Goal: Contribute content

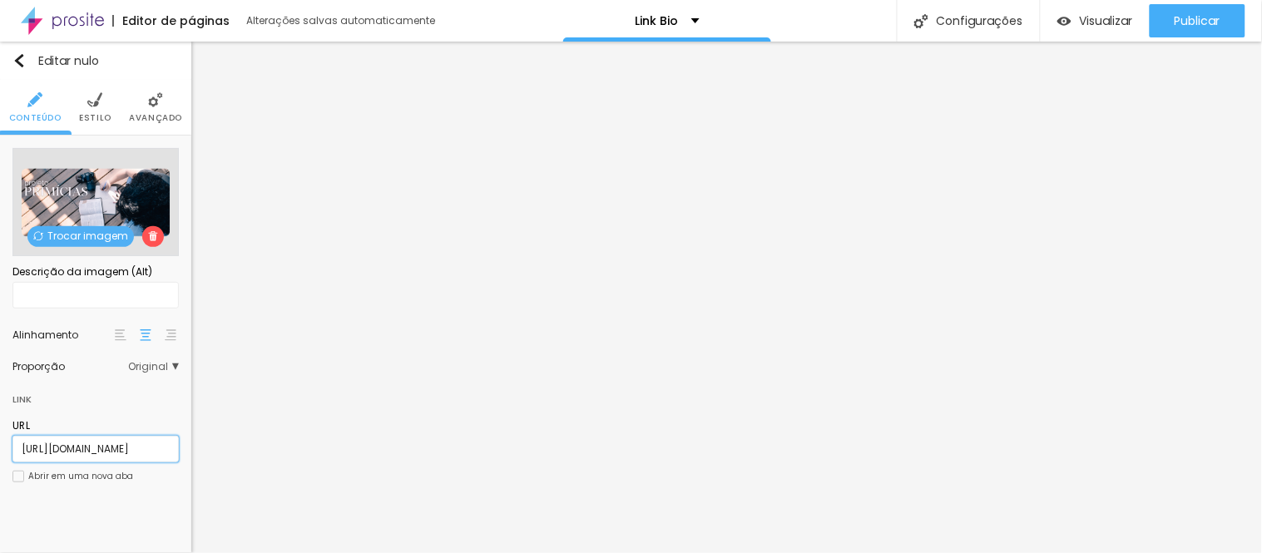
click at [129, 439] on input "[URL][DOMAIN_NAME]" at bounding box center [95, 449] width 166 height 27
click at [127, 441] on input "[URL][DOMAIN_NAME]" at bounding box center [95, 449] width 166 height 27
click at [128, 441] on input "[URL][DOMAIN_NAME]" at bounding box center [95, 449] width 166 height 27
paste input "[DOMAIN_NAME][URL]"
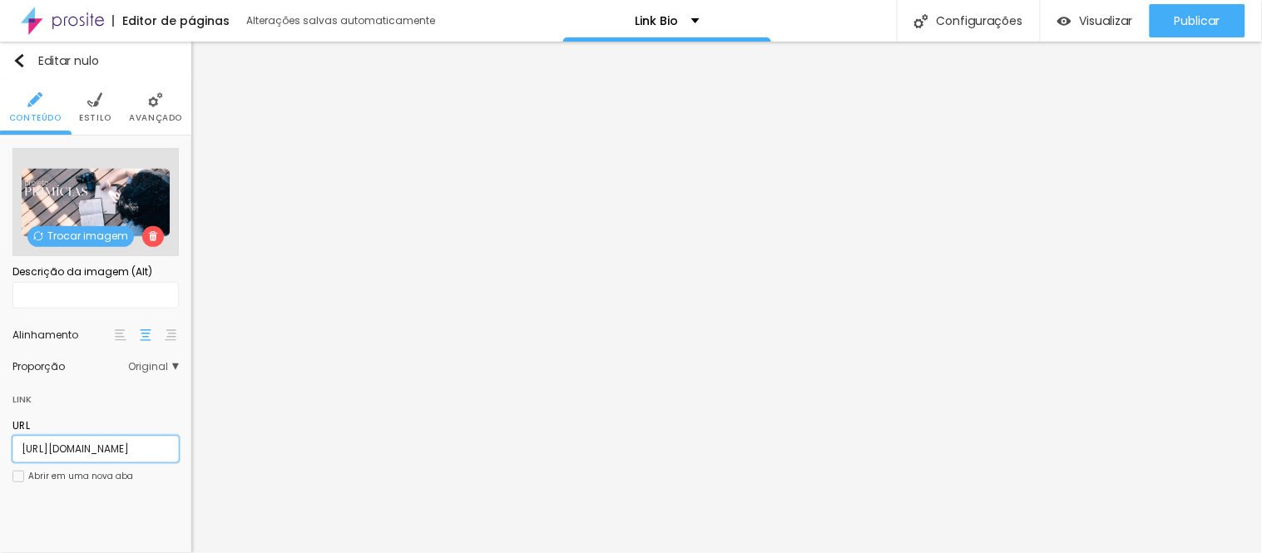
scroll to position [0, 43]
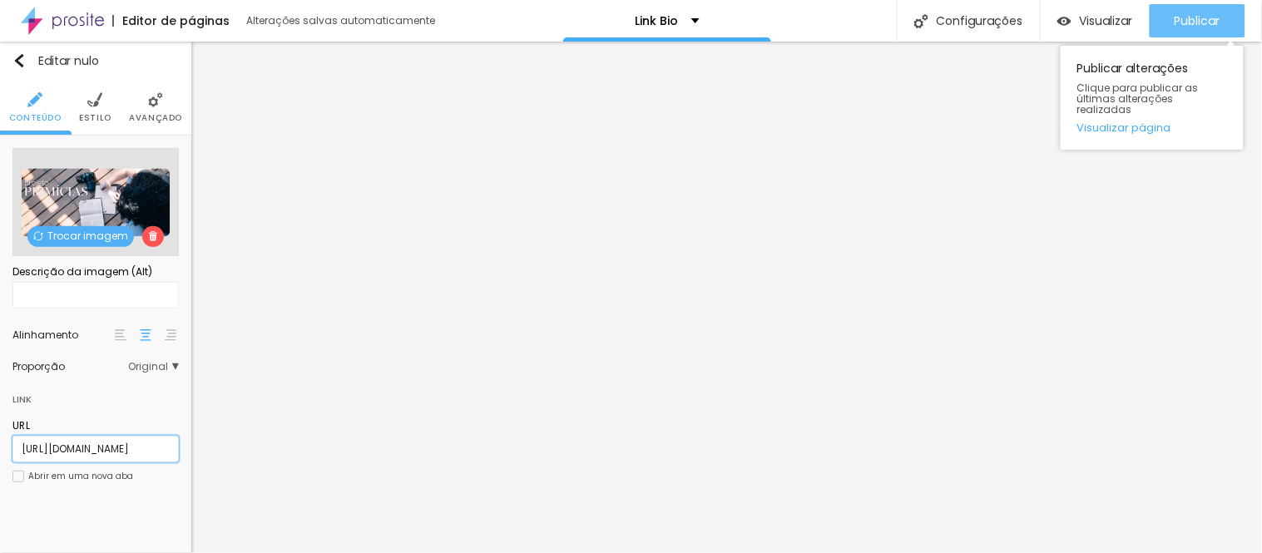
type input "[URL][DOMAIN_NAME]"
click at [1198, 12] on font "Publicar" at bounding box center [1198, 20] width 46 height 17
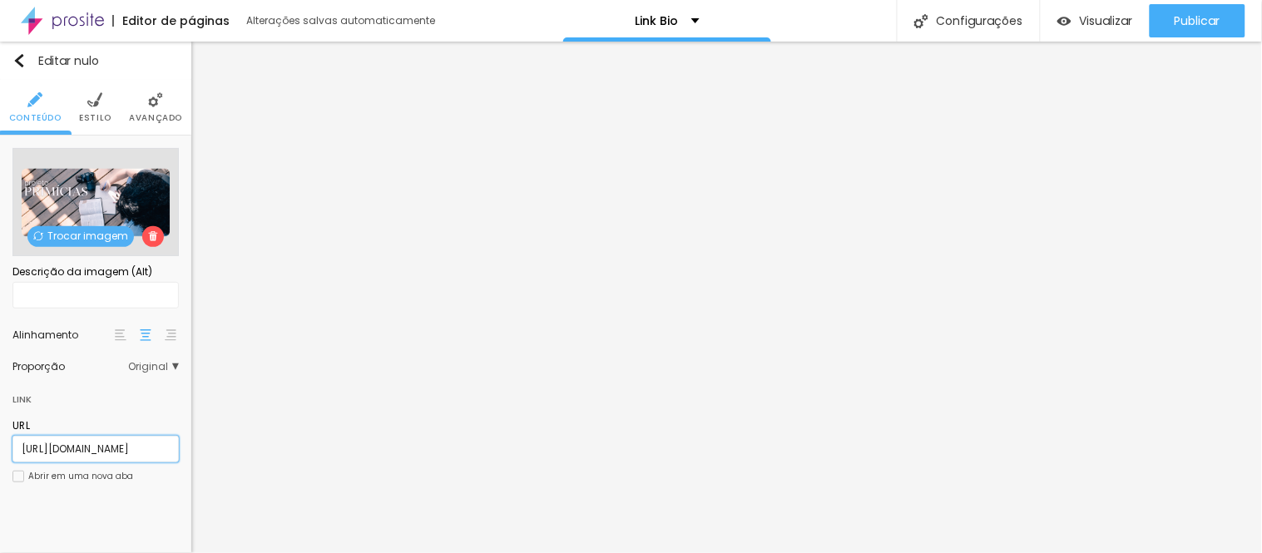
click at [100, 441] on input "[URL][DOMAIN_NAME]" at bounding box center [95, 449] width 166 height 27
paste input "[DOMAIN_NAME][URL]"
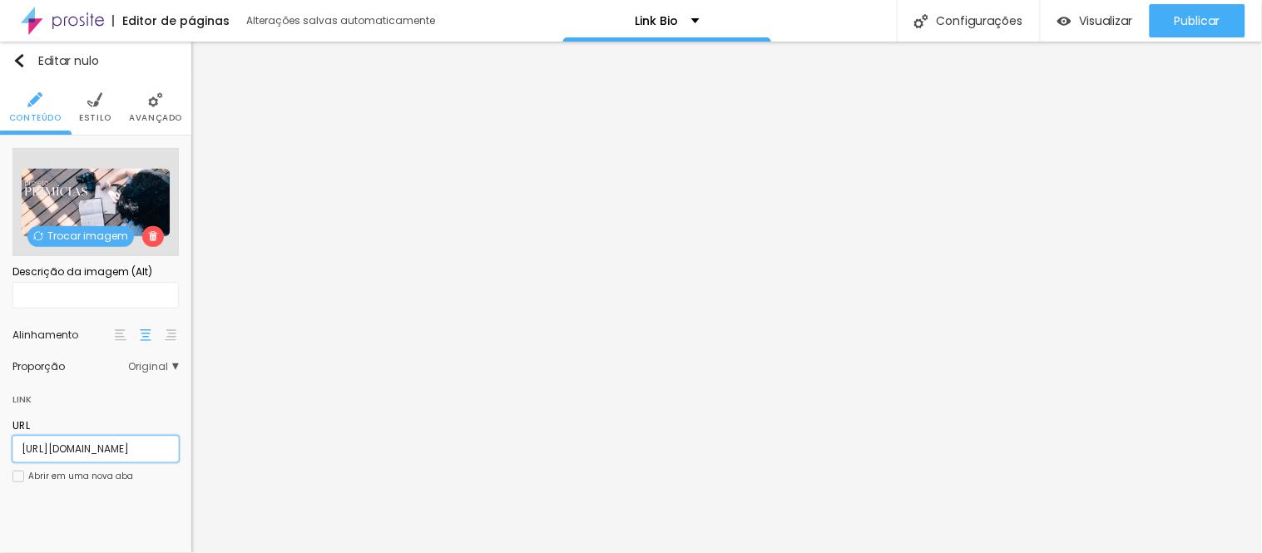
scroll to position [0, 497]
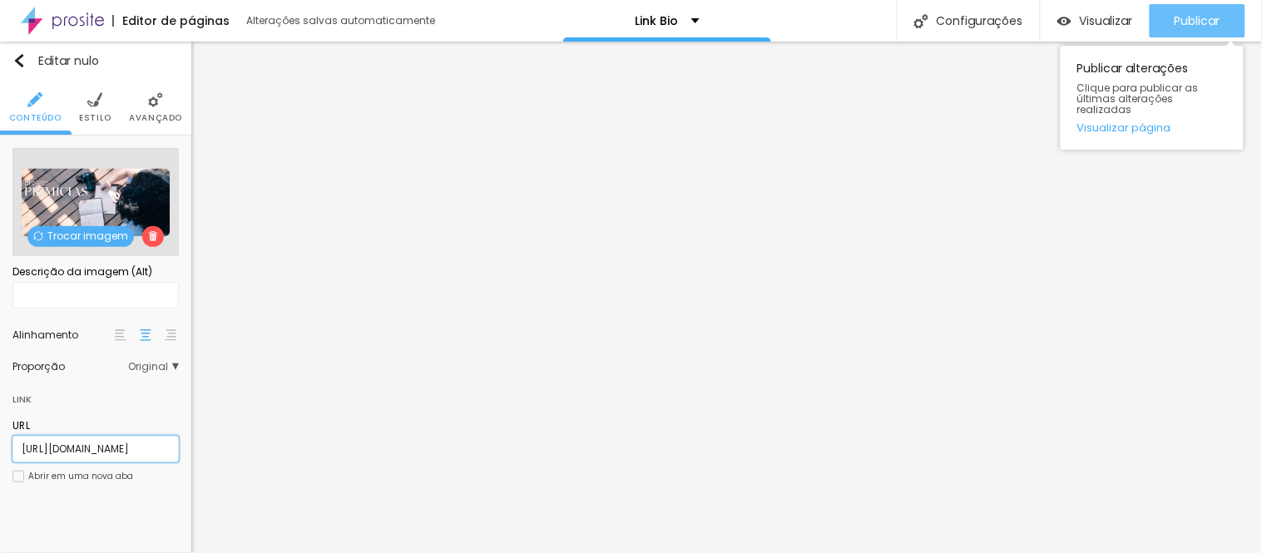
type input "[URL][DOMAIN_NAME]"
click at [1182, 12] on font "Publicar" at bounding box center [1198, 20] width 46 height 17
